Goal: Task Accomplishment & Management: Manage account settings

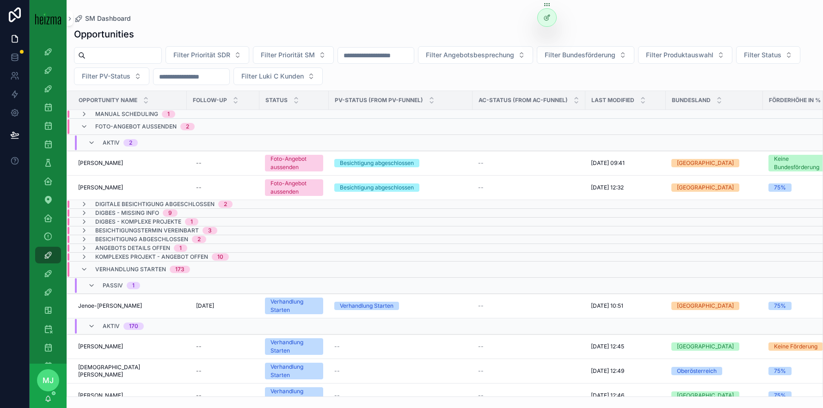
click at [120, 52] on input "scrollable content" at bounding box center [124, 55] width 76 height 13
type input "*******"
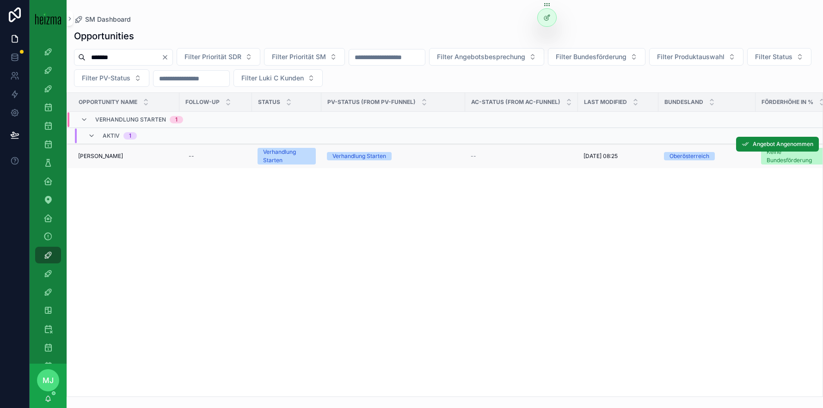
click at [95, 158] on span "[PERSON_NAME]" at bounding box center [100, 156] width 45 height 7
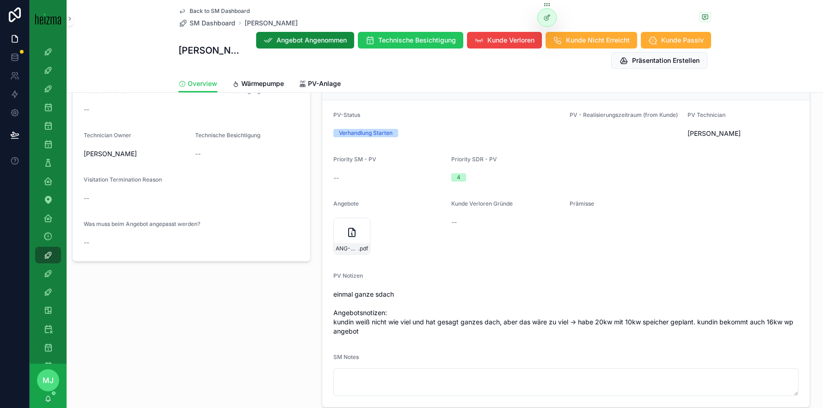
scroll to position [600, 0]
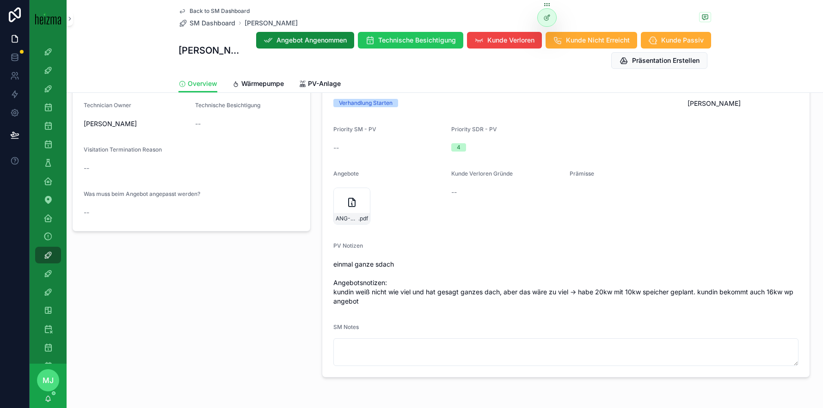
click at [311, 208] on div "Technische Besichtigung Visitation Status -- Technische Besichtigung für Techni…" at bounding box center [192, 120] width 250 height 231
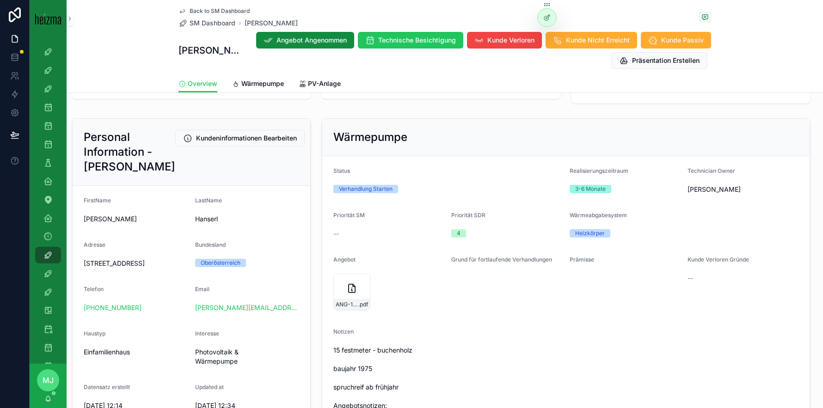
scroll to position [93, 0]
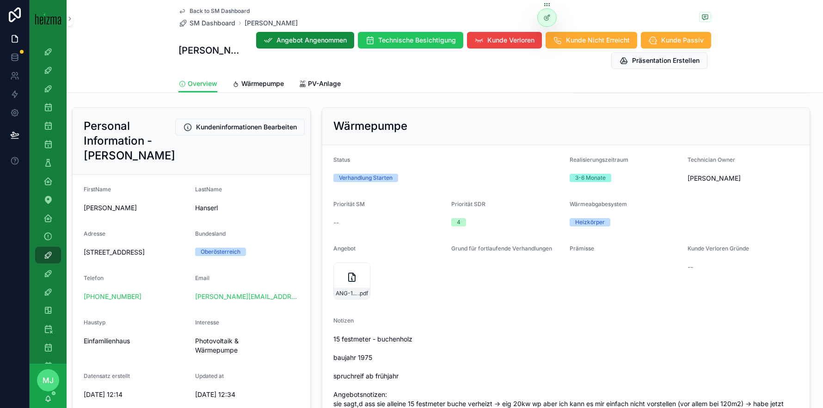
click at [171, 256] on span "[STREET_ADDRESS]" at bounding box center [136, 252] width 104 height 9
copy span "[STREET_ADDRESS]"
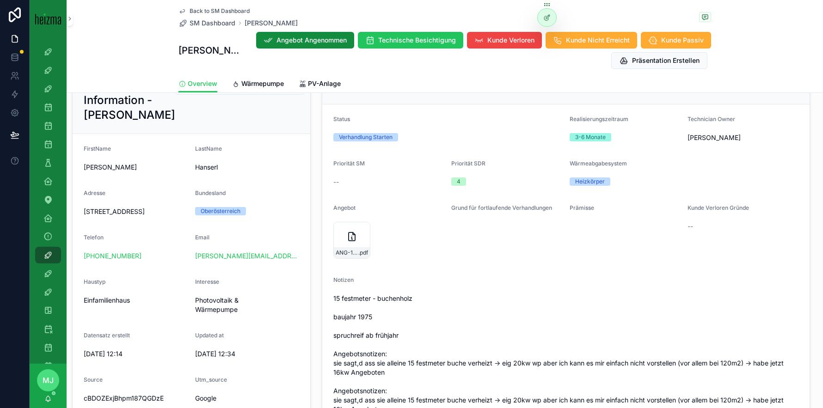
click at [280, 212] on div "Oberösterreich" at bounding box center [247, 211] width 104 height 8
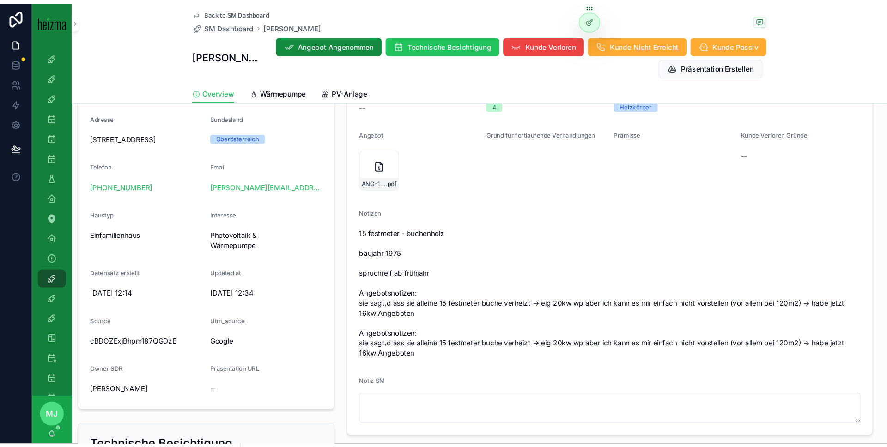
scroll to position [219, 0]
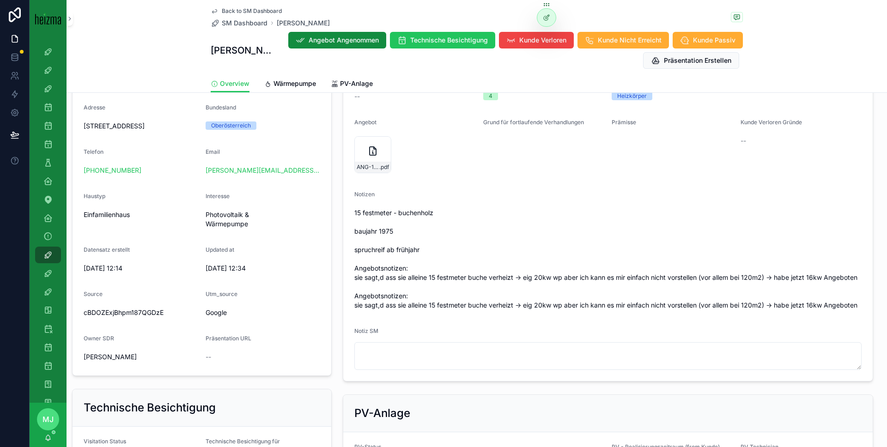
click at [694, 202] on div "Notizen 15 festmeter - buchenholz baujahr 1975 spruchreif ab frühjahr Angebotsn…" at bounding box center [609, 252] width 508 height 122
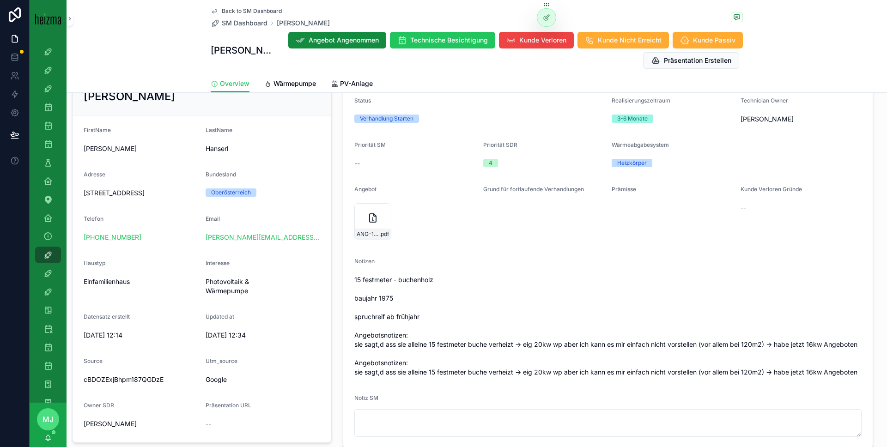
scroll to position [151, 0]
click at [822, 119] on form "Status Verhandlung Starten Realisierungszeitraum 3-6 Monate Technician Owner [P…" at bounding box center [608, 268] width 530 height 362
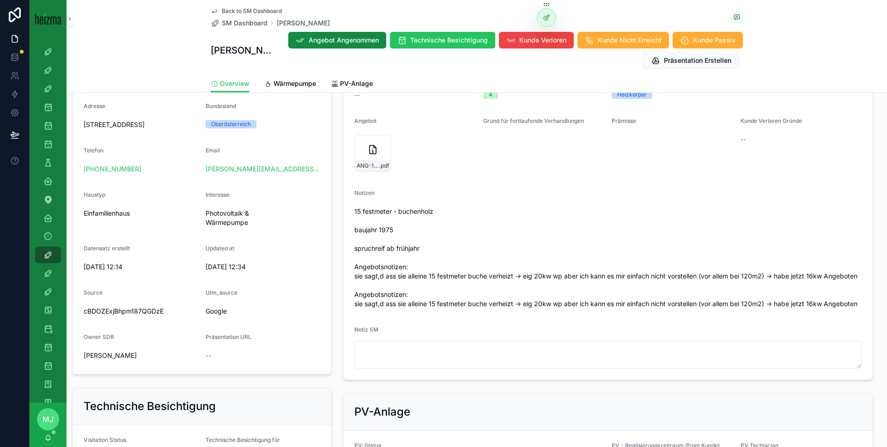
scroll to position [278, 0]
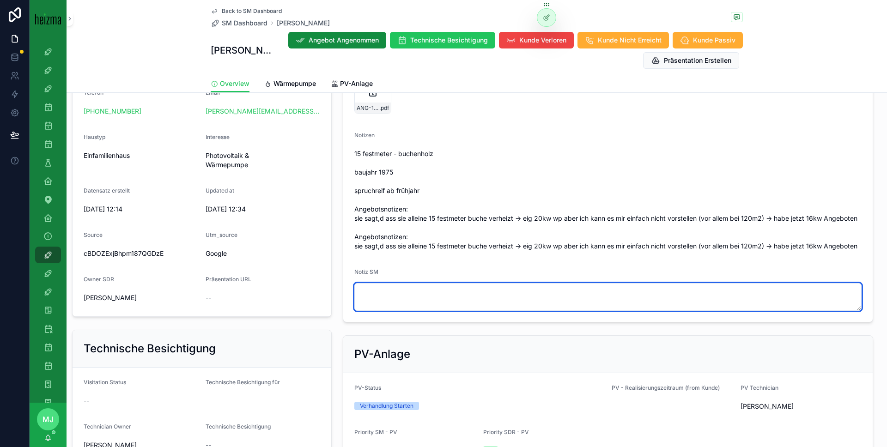
click at [511, 291] on textarea "scrollable content" at bounding box center [609, 297] width 508 height 28
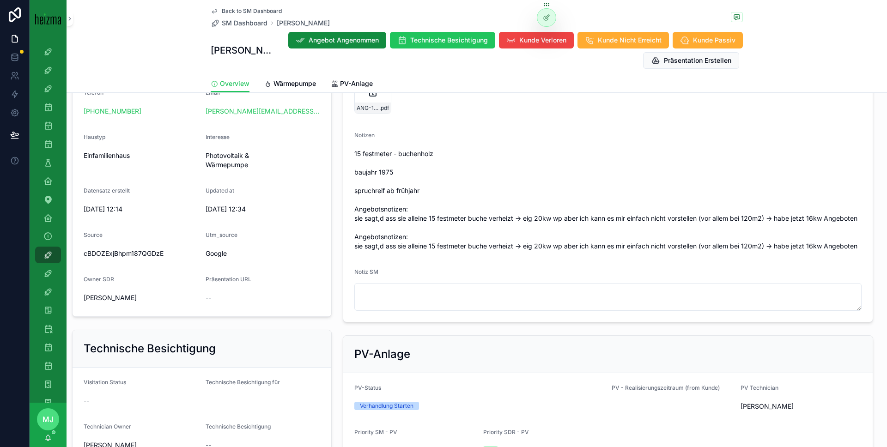
click at [530, 235] on span "15 festmeter - buchenholz baujahr 1975 spruchreif ab frühjahr Angebotsnotizen: …" at bounding box center [609, 200] width 508 height 102
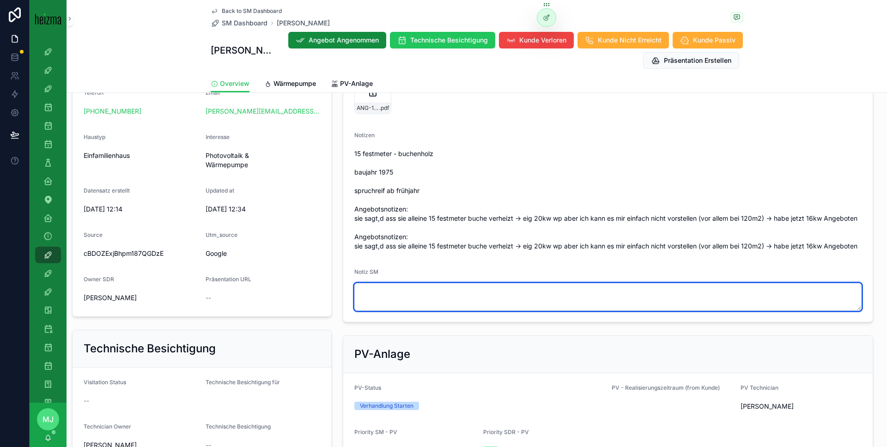
click at [510, 295] on textarea "scrollable content" at bounding box center [609, 297] width 508 height 28
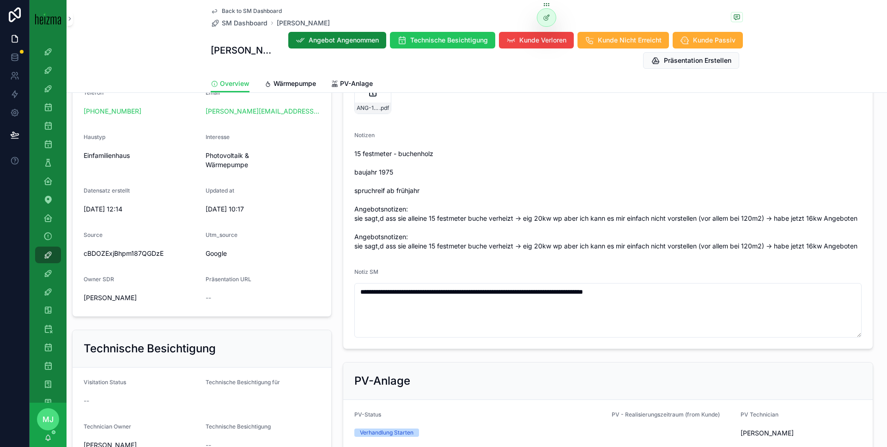
click at [507, 239] on span "15 festmeter - buchenholz baujahr 1975 spruchreif ab frühjahr Angebotsnotizen: …" at bounding box center [609, 200] width 508 height 102
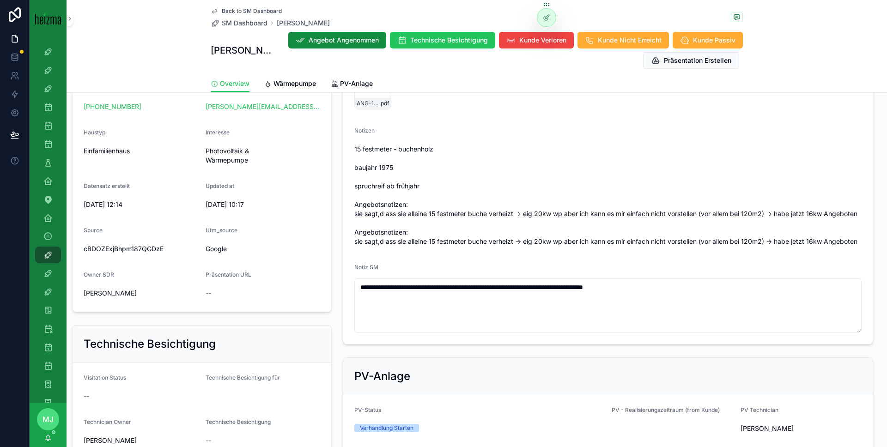
scroll to position [285, 0]
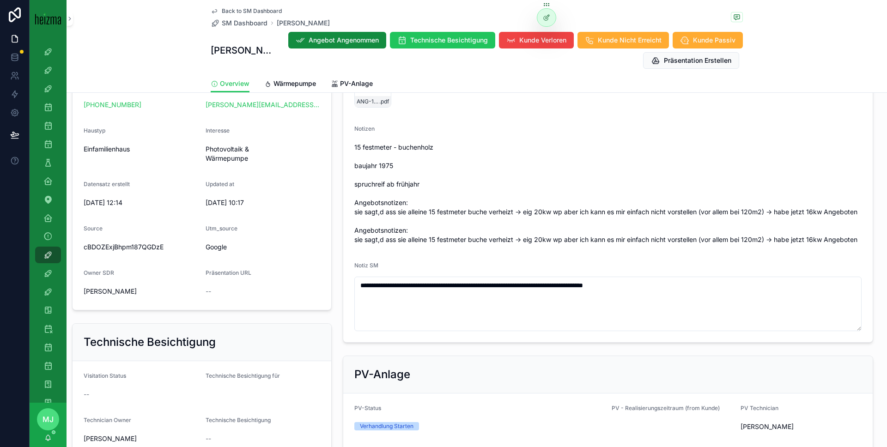
drag, startPoint x: 648, startPoint y: 272, endPoint x: 639, endPoint y: 266, distance: 10.6
click at [648, 271] on div "Notiz SM" at bounding box center [609, 267] width 508 height 11
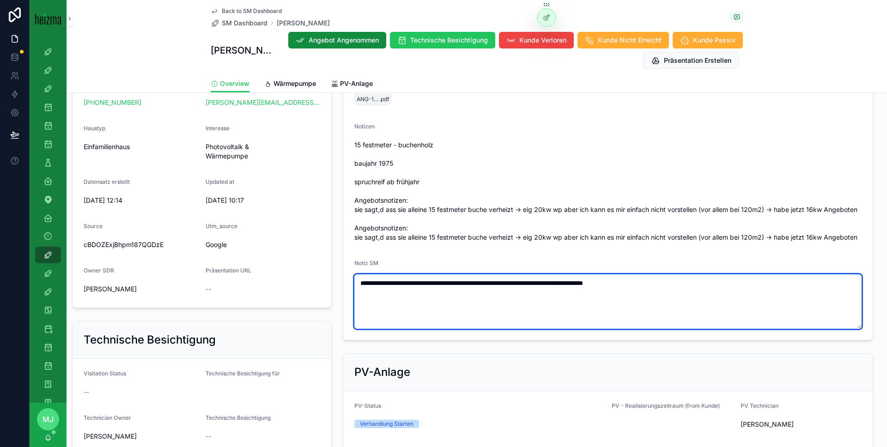
click at [662, 289] on textarea "**********" at bounding box center [609, 302] width 508 height 55
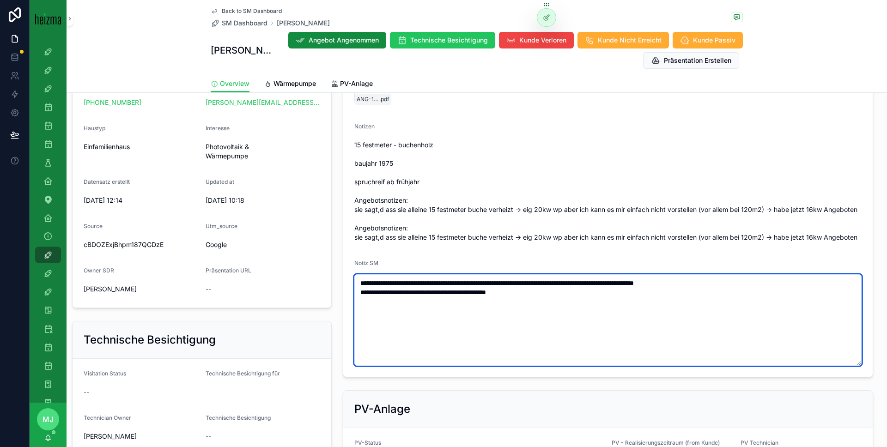
type textarea "**********"
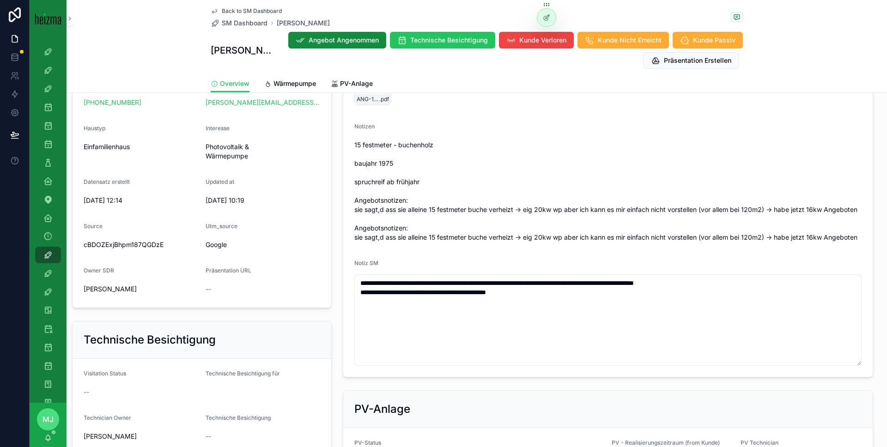
click at [266, 12] on span "Back to SM Dashboard" at bounding box center [252, 10] width 60 height 7
